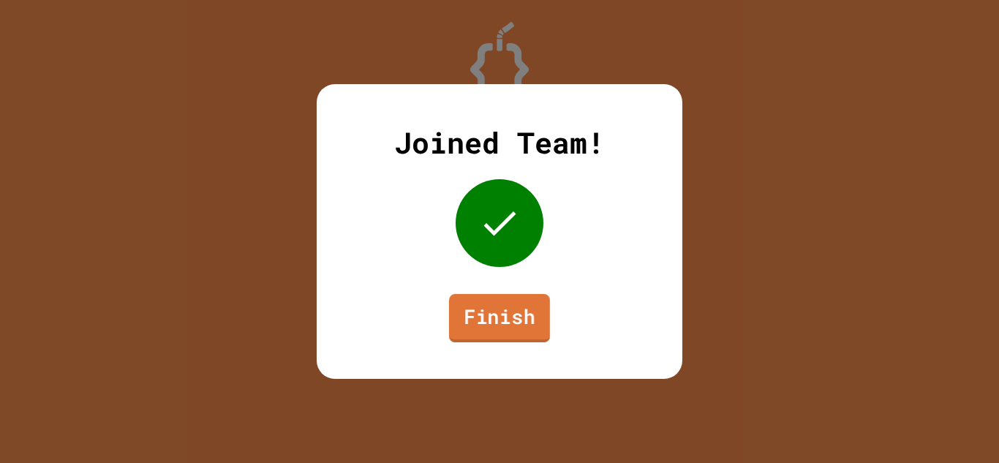
click at [538, 323] on link "Finish" at bounding box center [499, 318] width 101 height 48
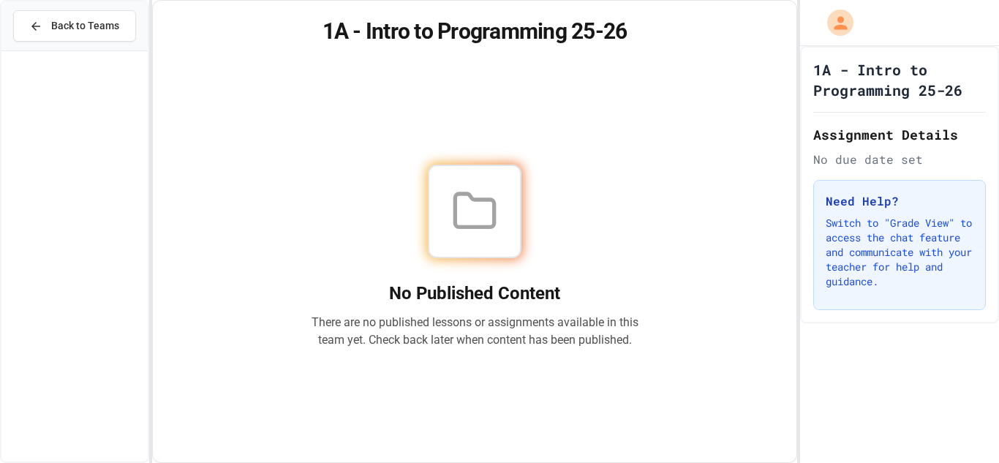
click at [880, 38] on div at bounding box center [899, 23] width 199 height 46
